Goal: Transaction & Acquisition: Purchase product/service

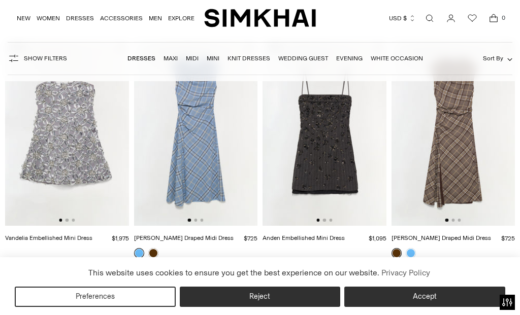
scroll to position [107, 0]
click at [310, 59] on link "Wedding Guest" at bounding box center [303, 58] width 50 height 7
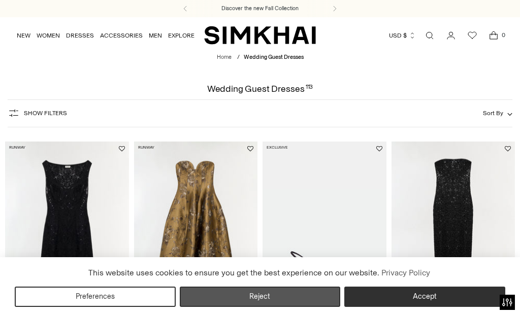
click at [209, 295] on button "Reject" at bounding box center [260, 297] width 161 height 20
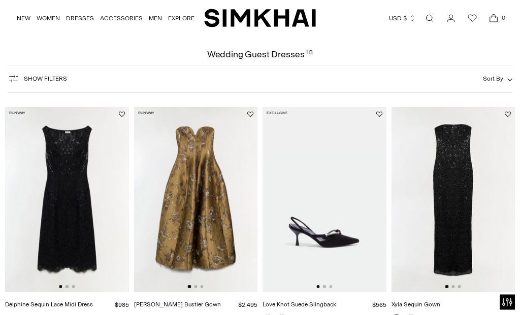
scroll to position [35, 0]
click at [496, 82] on span "Sort By" at bounding box center [493, 78] width 20 height 7
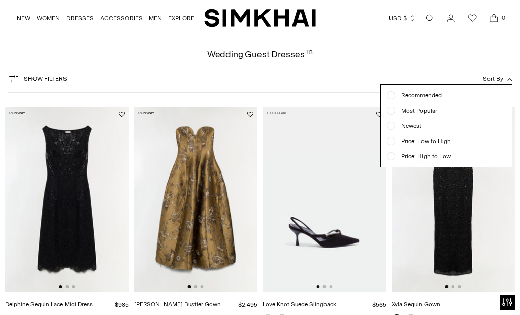
click at [388, 143] on div at bounding box center [391, 141] width 8 height 8
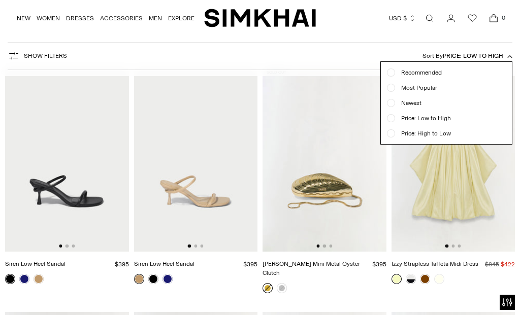
scroll to position [75, 0]
click at [496, 54] on span "Price: Low to High" at bounding box center [473, 55] width 60 height 7
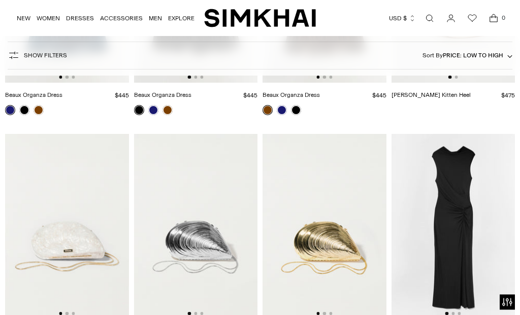
scroll to position [727, 0]
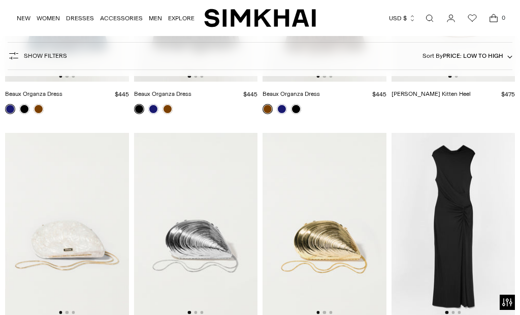
click at [448, 160] on img at bounding box center [453, 225] width 124 height 185
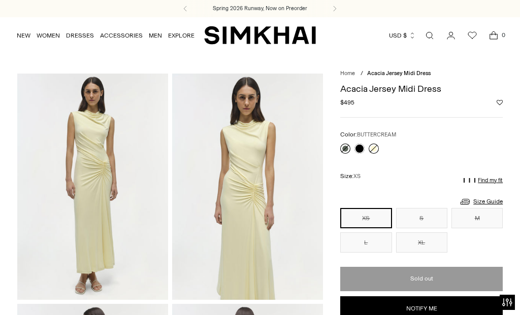
click at [343, 149] on link at bounding box center [345, 149] width 10 height 10
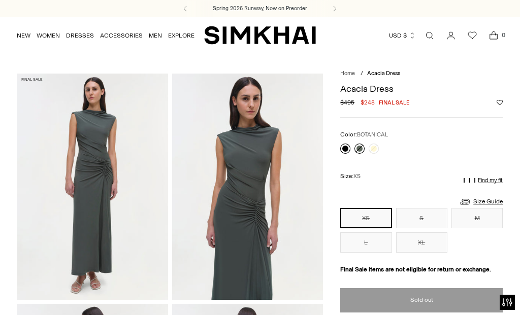
click at [343, 148] on link at bounding box center [345, 149] width 10 height 10
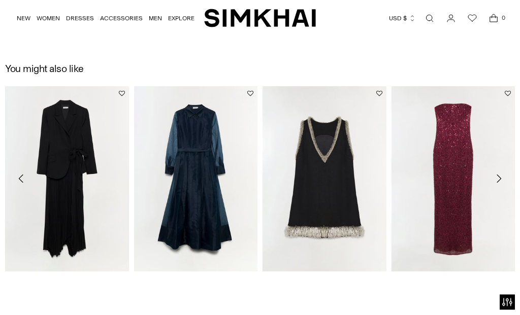
scroll to position [992, 0]
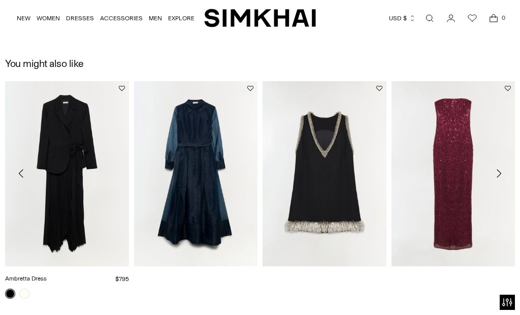
click at [47, 275] on link "Ambretta Dress" at bounding box center [26, 278] width 42 height 7
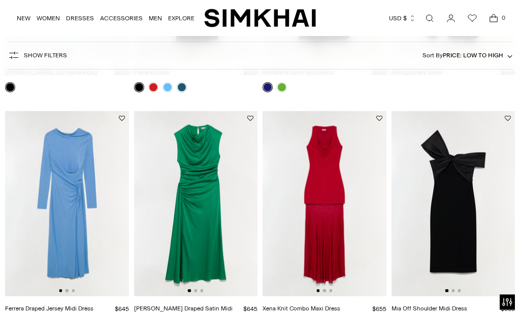
scroll to position [2406, 0]
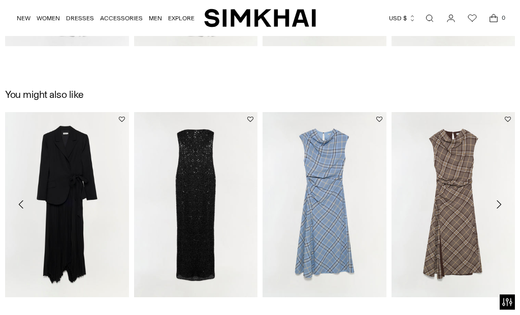
scroll to position [961, 0]
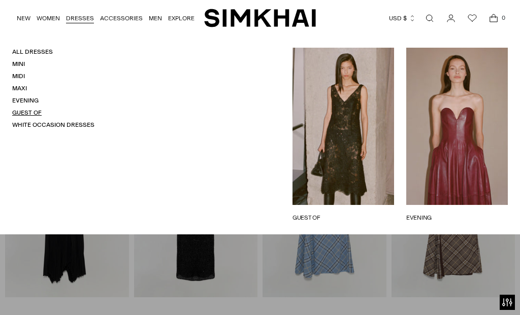
click at [22, 110] on link "Guest Of" at bounding box center [26, 112] width 29 height 7
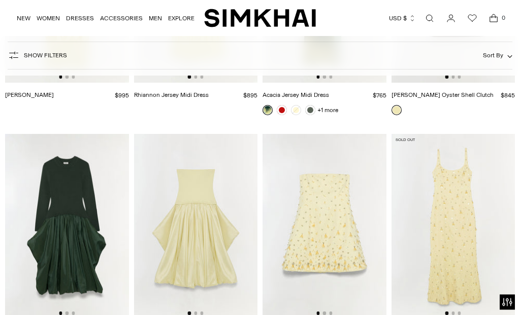
scroll to position [3589, 0]
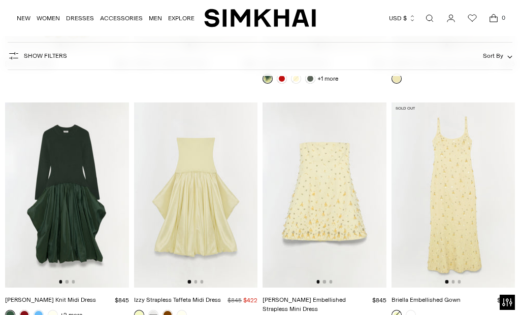
click at [56, 166] on img at bounding box center [67, 195] width 124 height 185
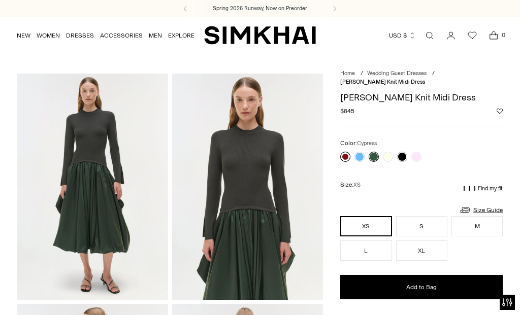
click at [341, 157] on link at bounding box center [345, 157] width 10 height 10
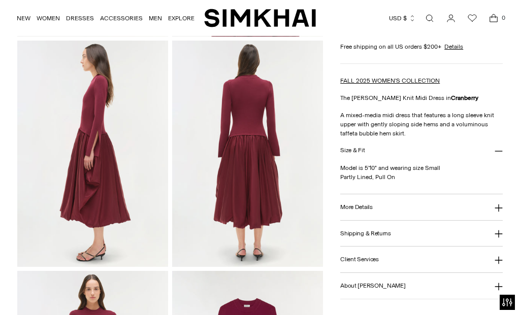
scroll to position [264, 0]
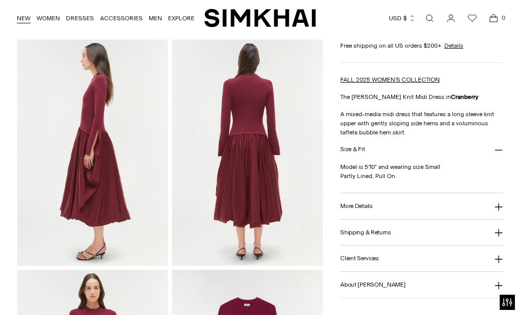
click at [21, 18] on link "NEW" at bounding box center [24, 18] width 14 height 22
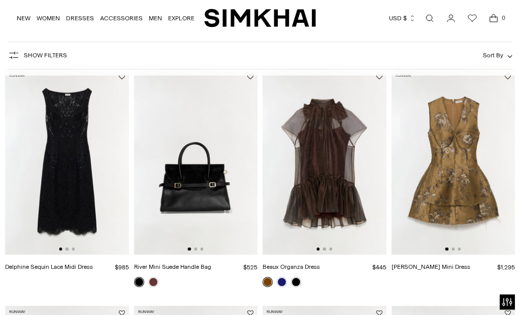
scroll to position [77, 0]
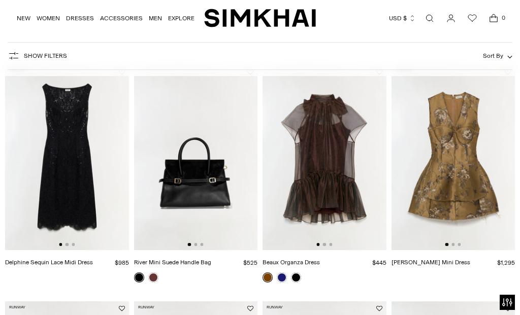
click at [308, 165] on img at bounding box center [324, 157] width 124 height 185
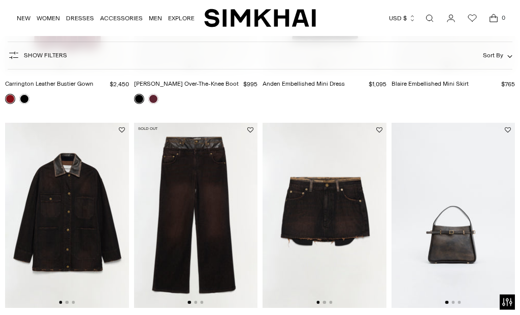
scroll to position [740, 0]
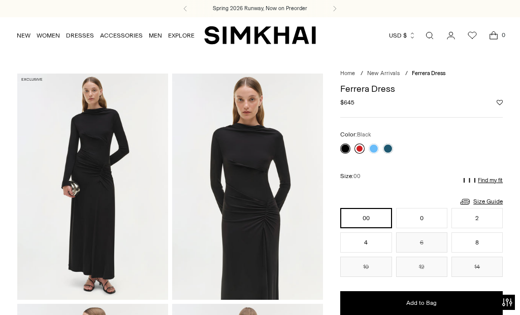
click at [363, 146] on link at bounding box center [359, 149] width 10 height 10
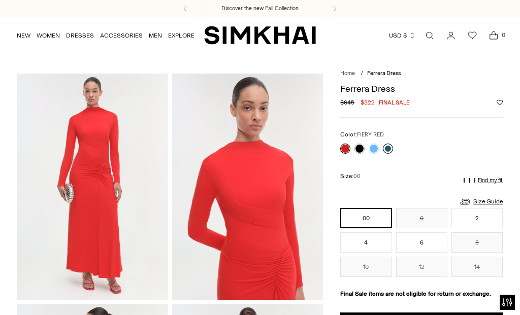
click at [387, 152] on link at bounding box center [388, 149] width 10 height 10
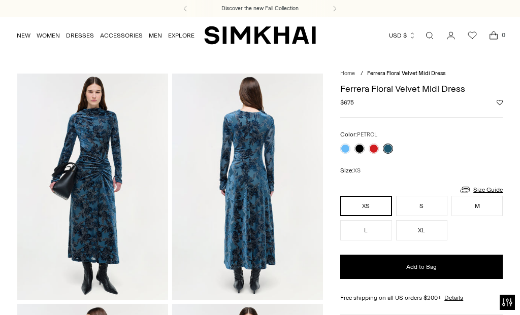
click at [103, 197] on img at bounding box center [92, 187] width 151 height 226
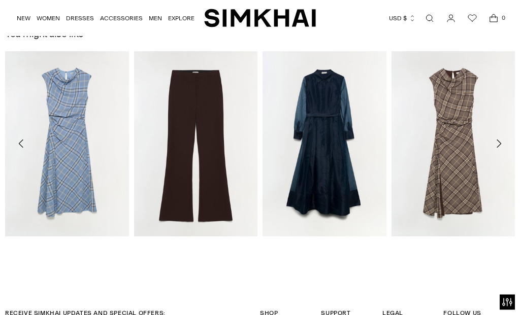
scroll to position [1022, 0]
click at [314, 245] on link "Montgomery Dress" at bounding box center [287, 248] width 51 height 7
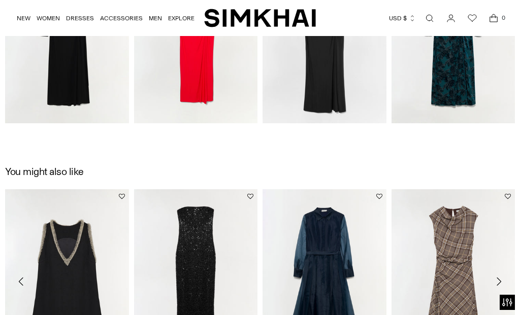
scroll to position [1113, 0]
